Goal: Task Accomplishment & Management: Use online tool/utility

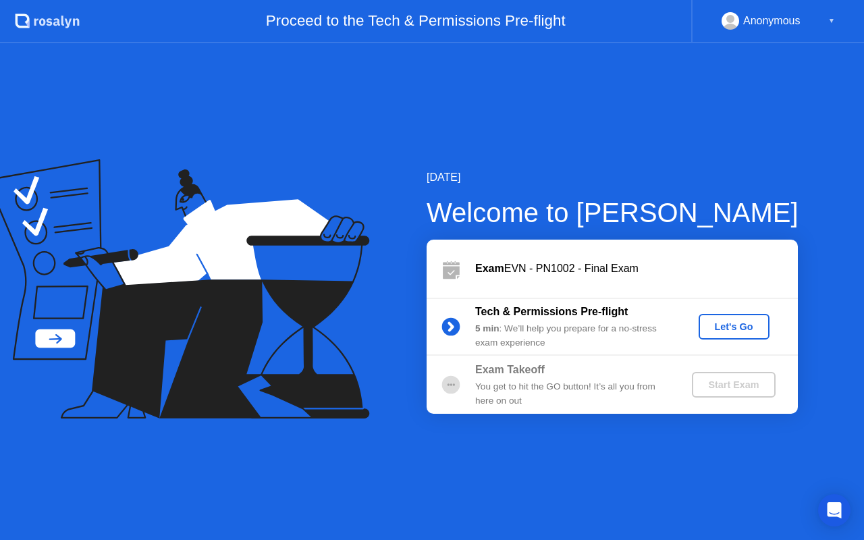
click at [728, 324] on div "Let's Go" at bounding box center [734, 326] width 60 height 11
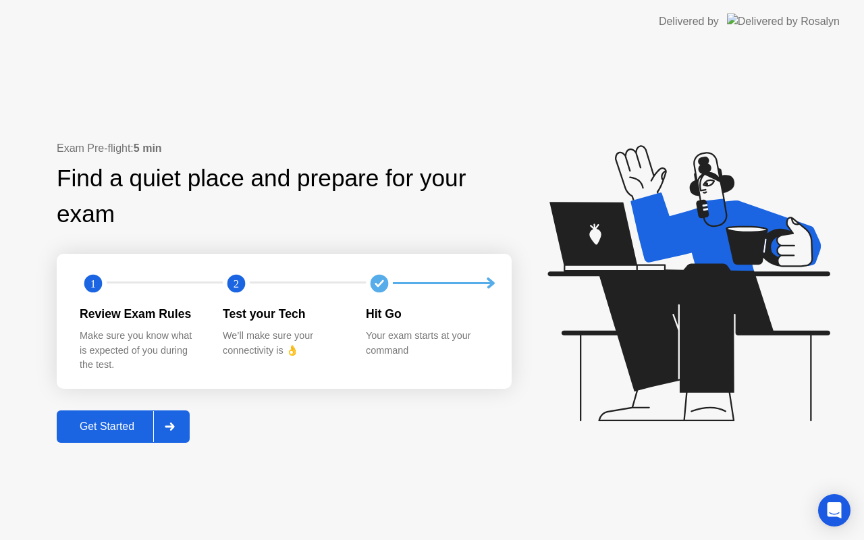
click at [101, 428] on div "Get Started" at bounding box center [107, 426] width 92 height 12
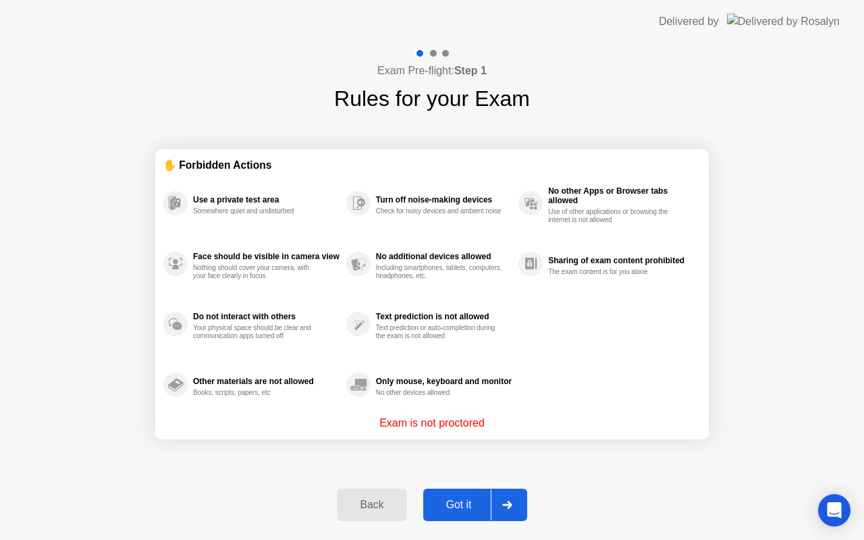
click at [453, 499] on div "Got it" at bounding box center [458, 505] width 63 height 12
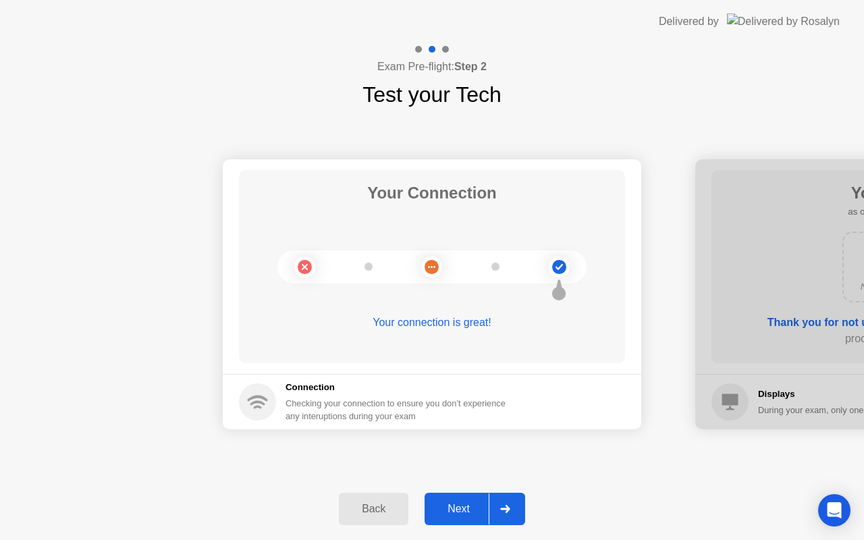
click at [460, 507] on div "Next" at bounding box center [458, 509] width 60 height 12
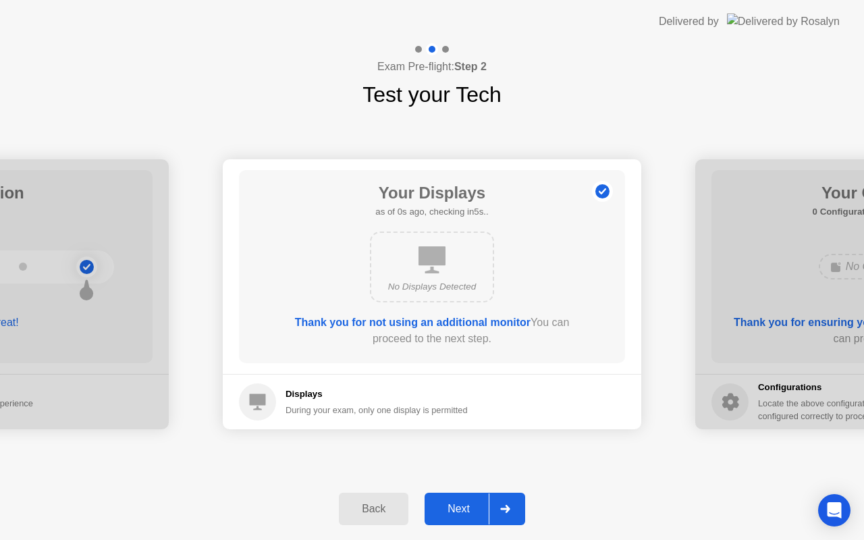
click at [460, 508] on div "Next" at bounding box center [458, 509] width 60 height 12
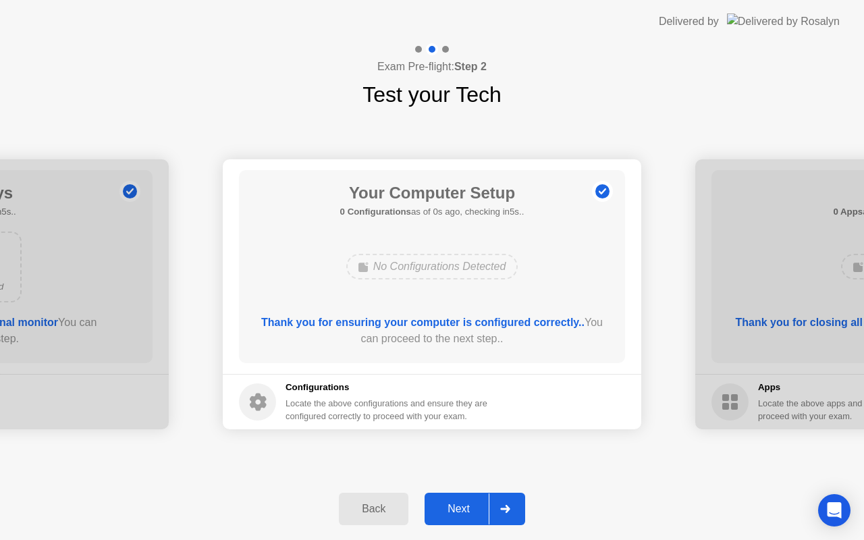
click at [460, 508] on div "Next" at bounding box center [458, 509] width 60 height 12
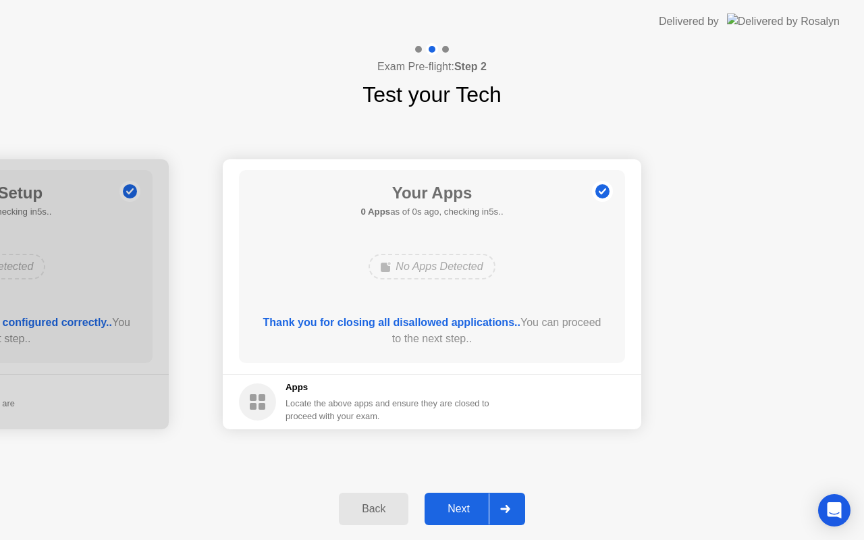
click at [460, 508] on div "Next" at bounding box center [458, 509] width 60 height 12
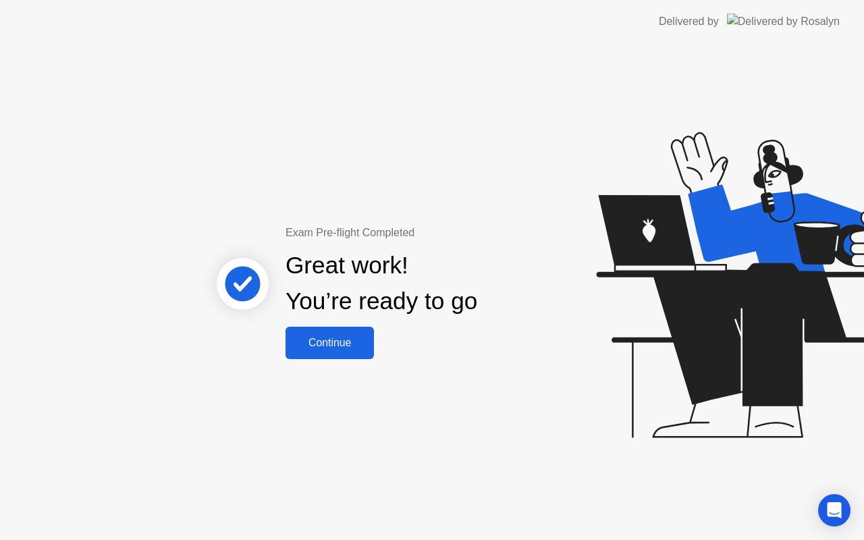
click at [328, 343] on div "Continue" at bounding box center [329, 343] width 80 height 12
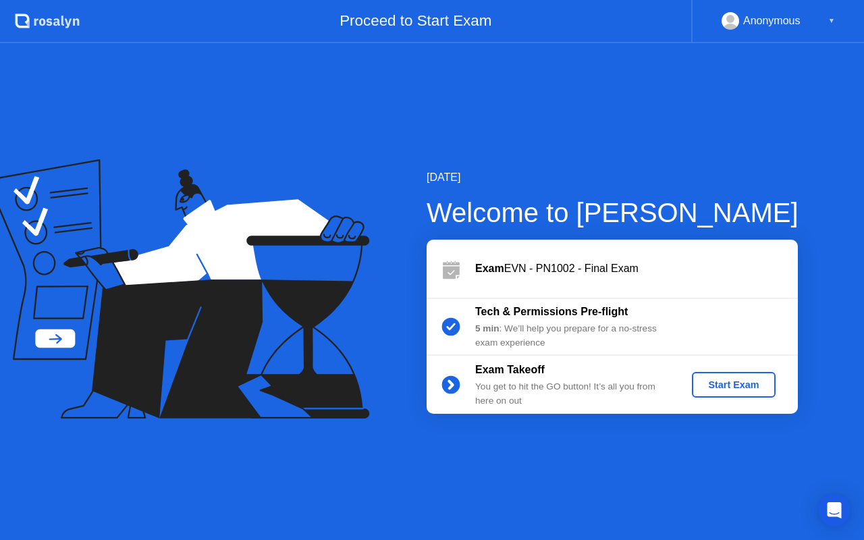
click at [724, 384] on div "Start Exam" at bounding box center [733, 384] width 72 height 11
